Goal: Transaction & Acquisition: Subscribe to service/newsletter

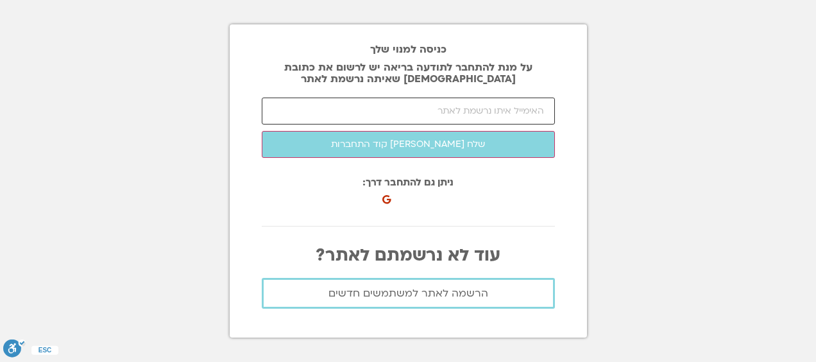
click at [448, 110] on input "email" at bounding box center [408, 110] width 293 height 27
click at [430, 105] on input "email" at bounding box center [408, 110] width 293 height 27
type input "D"
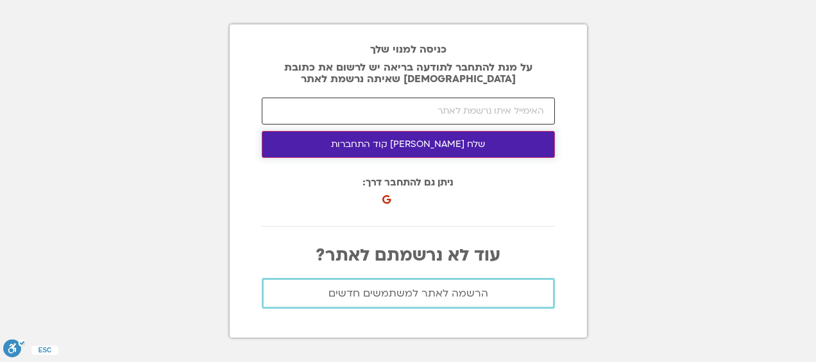
type input "D"
type input "ג"
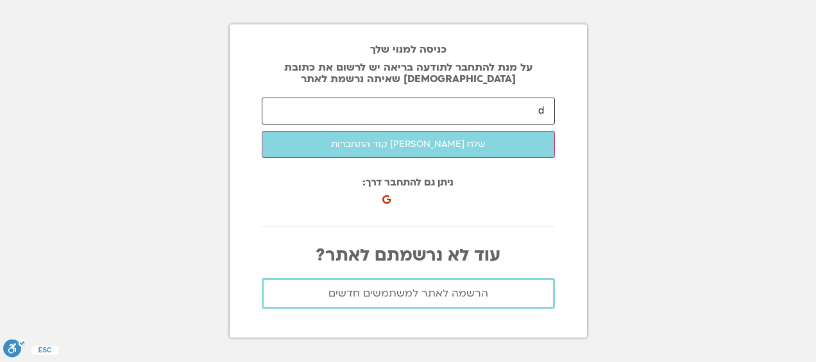
drag, startPoint x: 451, startPoint y: 218, endPoint x: 549, endPoint y: 114, distance: 142.9
click at [549, 114] on input "d" at bounding box center [408, 110] width 293 height 27
type input "d"
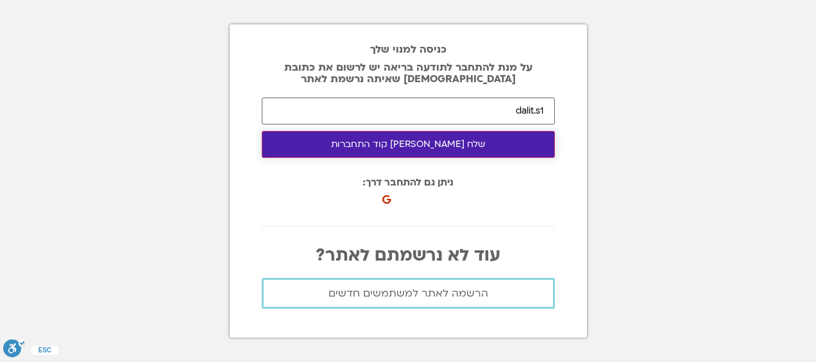
click at [378, 141] on button "שלח לי קוד התחברות" at bounding box center [408, 144] width 293 height 27
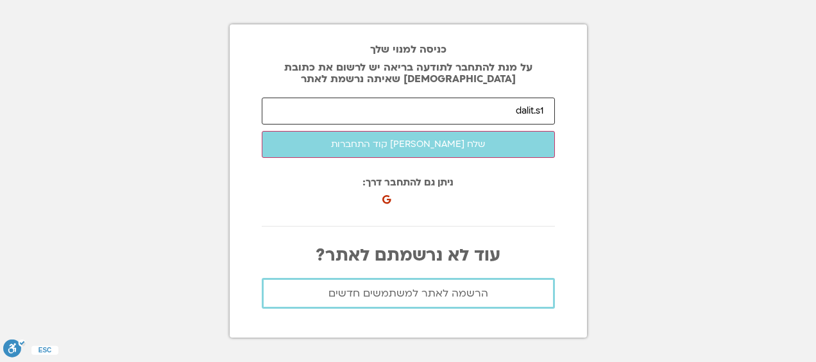
click at [549, 111] on input "dalit.s1" at bounding box center [408, 110] width 293 height 27
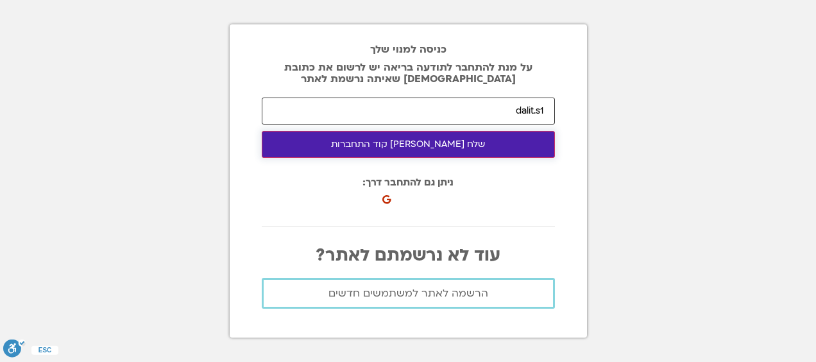
type input "dalit.s12@gmail.com"
click at [469, 137] on button "שלח לי קוד התחברות" at bounding box center [408, 144] width 293 height 27
click at [438, 146] on button "שלח לי קוד התחברות" at bounding box center [408, 144] width 293 height 27
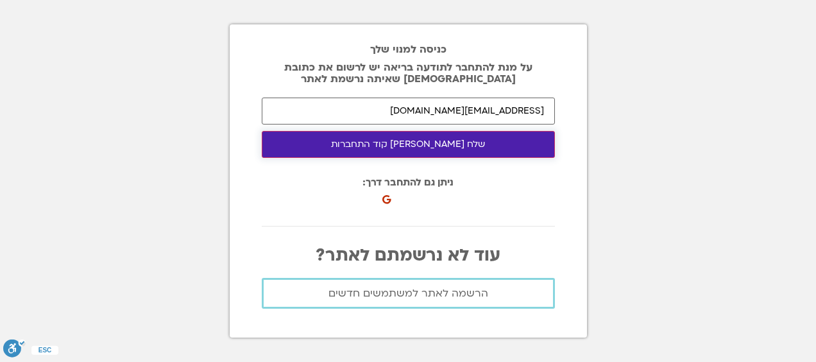
click at [438, 146] on button "שלח לי קוד התחברות" at bounding box center [408, 144] width 293 height 27
click at [443, 141] on button "שלח לי קוד התחברות" at bounding box center [408, 144] width 293 height 27
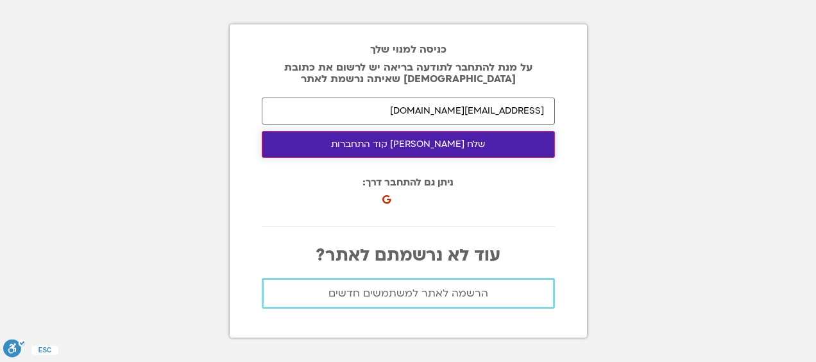
click at [423, 142] on button "שלח לי קוד התחברות" at bounding box center [408, 144] width 293 height 27
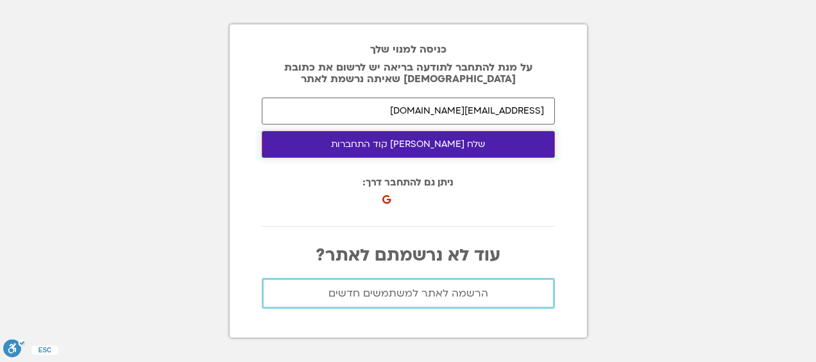
click at [423, 142] on button "שלח לי קוד התחברות" at bounding box center [408, 144] width 293 height 27
click at [436, 142] on button "שלח לי קוד התחברות" at bounding box center [408, 144] width 293 height 27
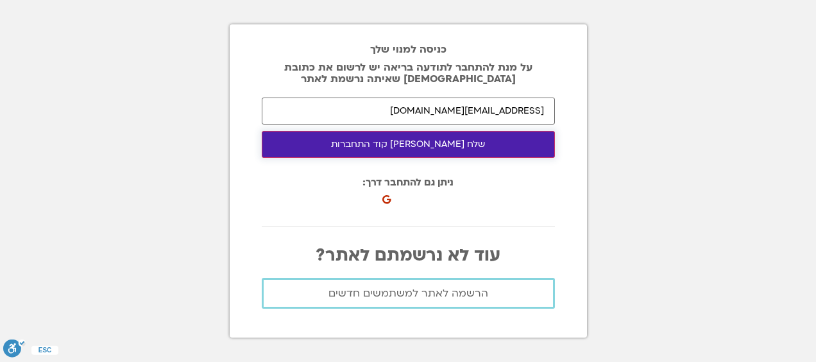
click at [436, 142] on button "שלח לי קוד התחברות" at bounding box center [408, 144] width 293 height 27
drag, startPoint x: 436, startPoint y: 142, endPoint x: 428, endPoint y: 104, distance: 39.2
click at [428, 104] on form "dalit.s12@gmail.com שלח לי קוד התחברות התחבר לאתר" at bounding box center [408, 127] width 293 height 60
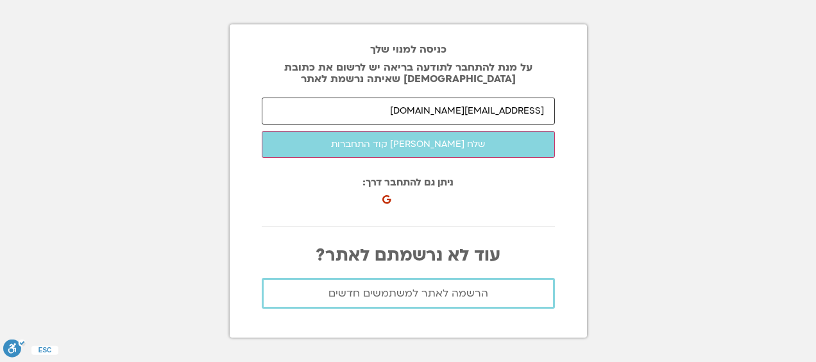
click at [428, 104] on input "dalit.s12@gmail.com" at bounding box center [408, 110] width 293 height 27
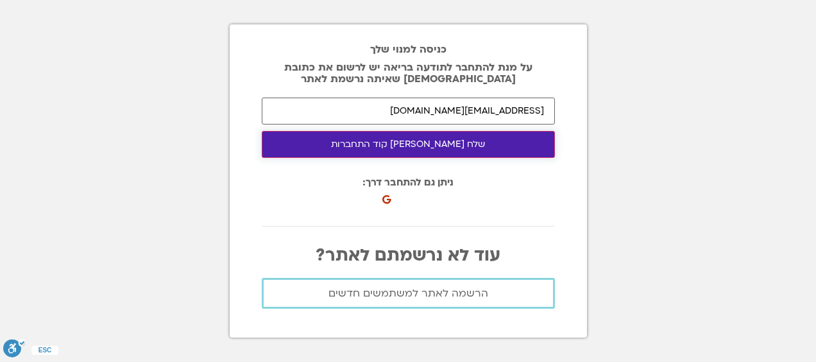
click at [450, 144] on button "שלח לי קוד התחברות" at bounding box center [408, 144] width 293 height 27
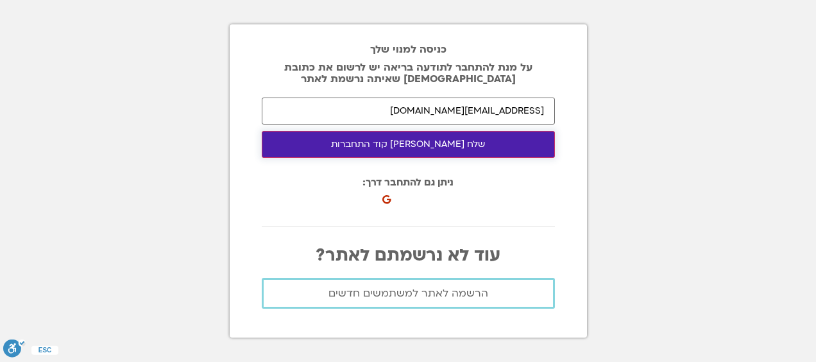
click at [450, 144] on button "שלח לי קוד התחברות" at bounding box center [408, 144] width 293 height 27
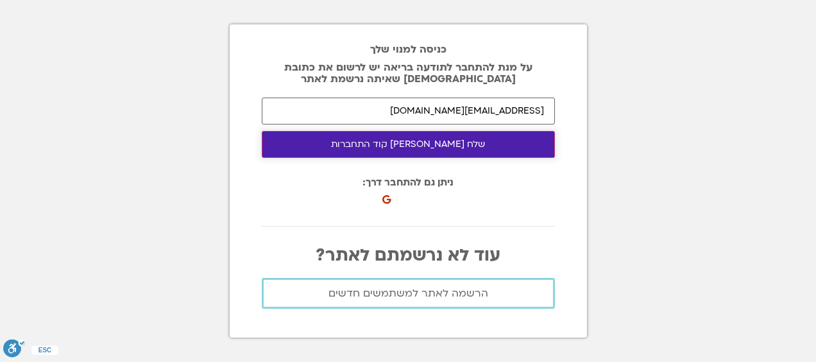
click at [425, 139] on button "שלח לי קוד התחברות" at bounding box center [408, 144] width 293 height 27
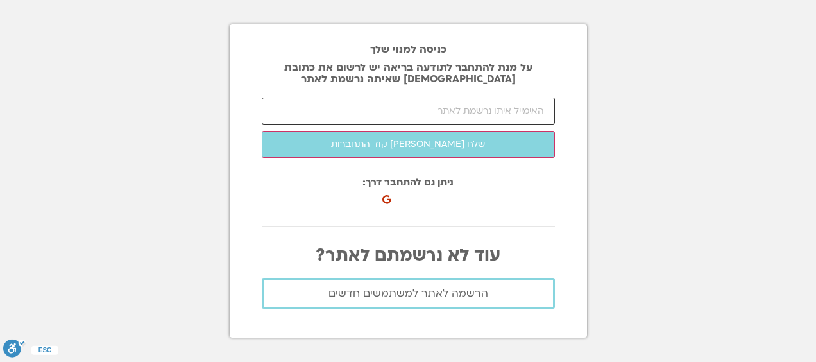
click at [481, 112] on input "email" at bounding box center [408, 110] width 293 height 27
click at [448, 103] on input "dalit.s12" at bounding box center [408, 110] width 293 height 27
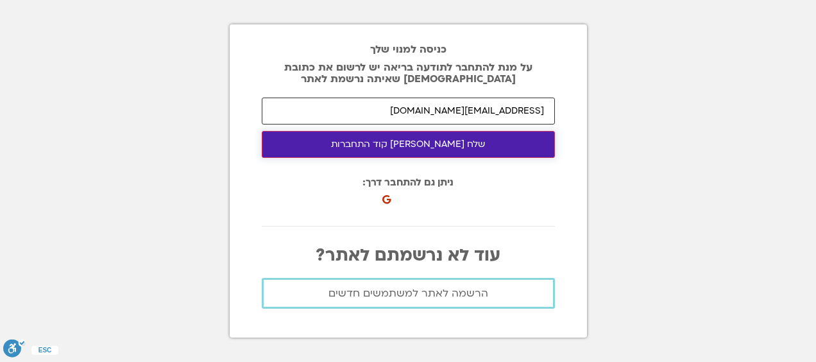
type input "dalit.s12@gmail.com"
click at [394, 146] on button "שלח לי קוד התחברות" at bounding box center [408, 144] width 293 height 27
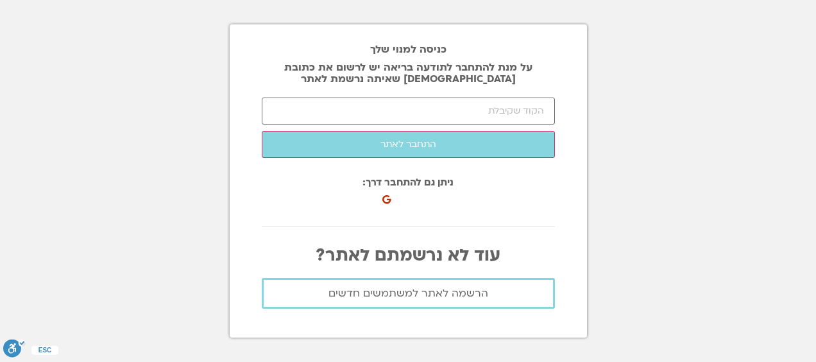
click at [377, 130] on form "dalit.s12@gmail.com שלח לי קוד התחברות התחבר לאתר" at bounding box center [408, 127] width 293 height 60
drag, startPoint x: 377, startPoint y: 130, endPoint x: 392, endPoint y: 109, distance: 25.3
click at [392, 109] on input "number" at bounding box center [408, 110] width 293 height 27
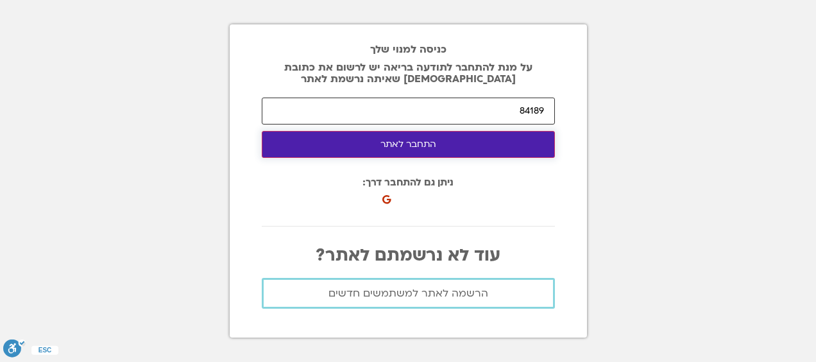
type input "84189"
click at [362, 142] on button "התחבר לאתר" at bounding box center [408, 144] width 293 height 27
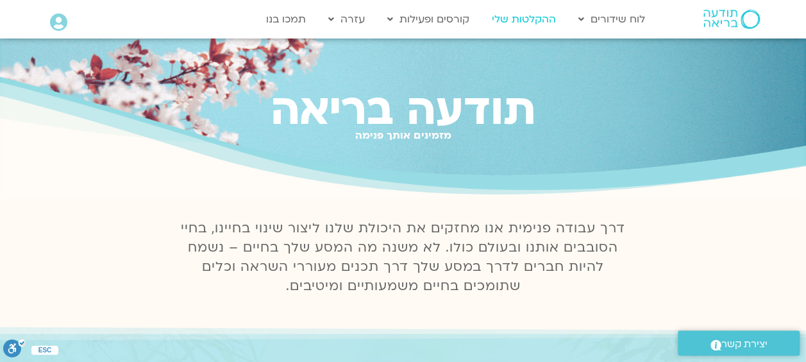
click at [531, 15] on link "ההקלטות שלי" at bounding box center [523, 19] width 77 height 24
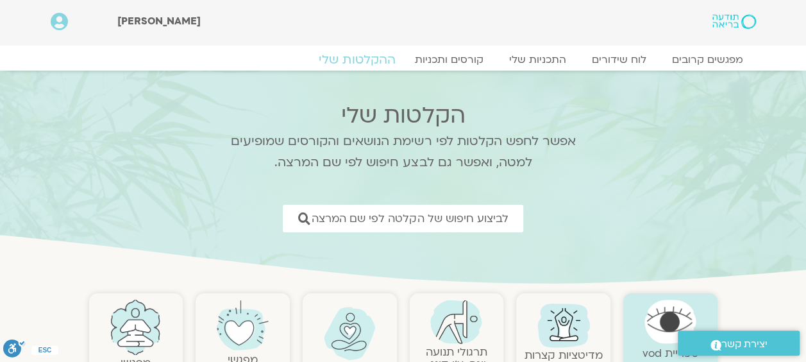
click at [353, 66] on link "ההקלטות שלי" at bounding box center [357, 59] width 108 height 15
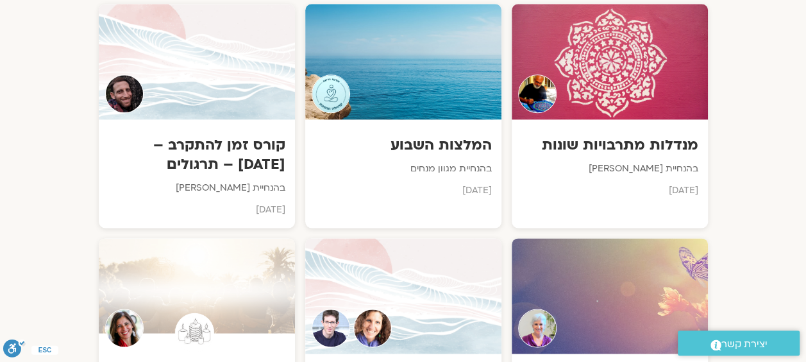
scroll to position [770, 0]
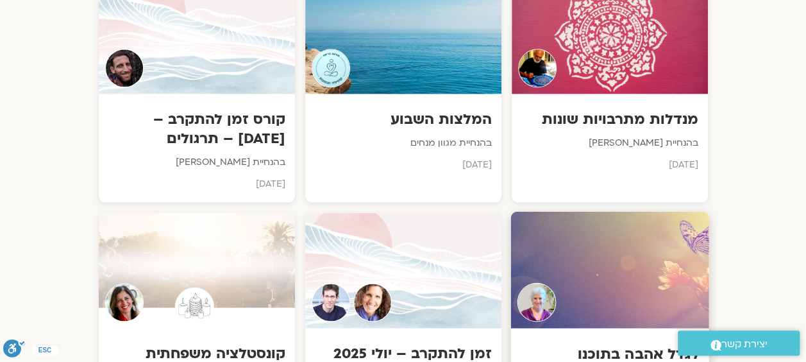
click at [526, 214] on div at bounding box center [610, 269] width 198 height 117
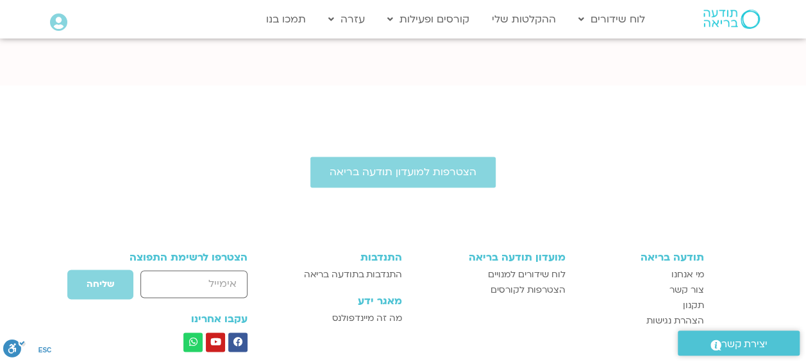
scroll to position [924, 0]
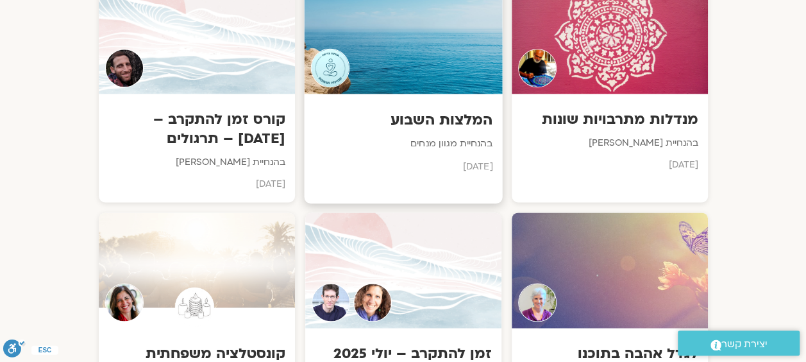
scroll to position [770, 0]
click at [435, 262] on div at bounding box center [403, 269] width 198 height 117
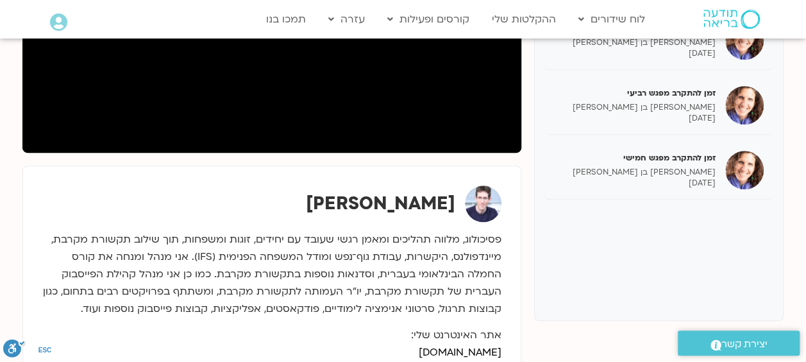
scroll to position [376, 0]
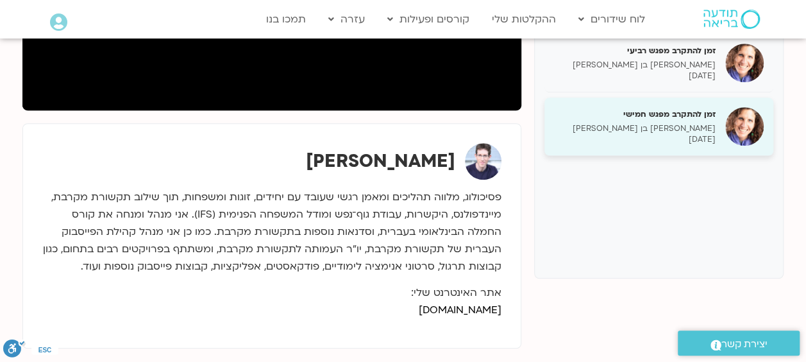
click at [679, 114] on h5 "זמן להתקרב מפגש חמישי" at bounding box center [635, 114] width 162 height 12
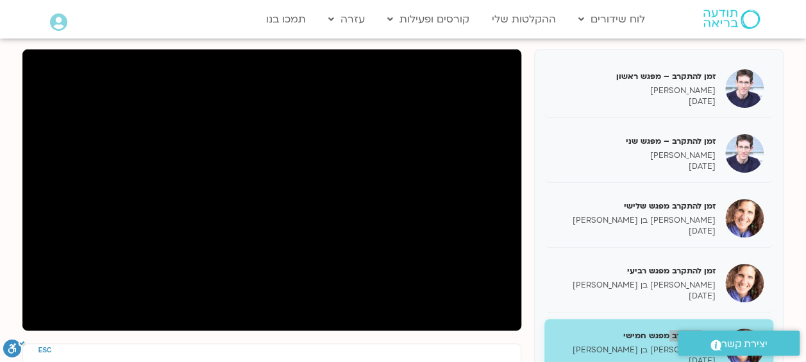
scroll to position [164, 0]
